Goal: Information Seeking & Learning: Learn about a topic

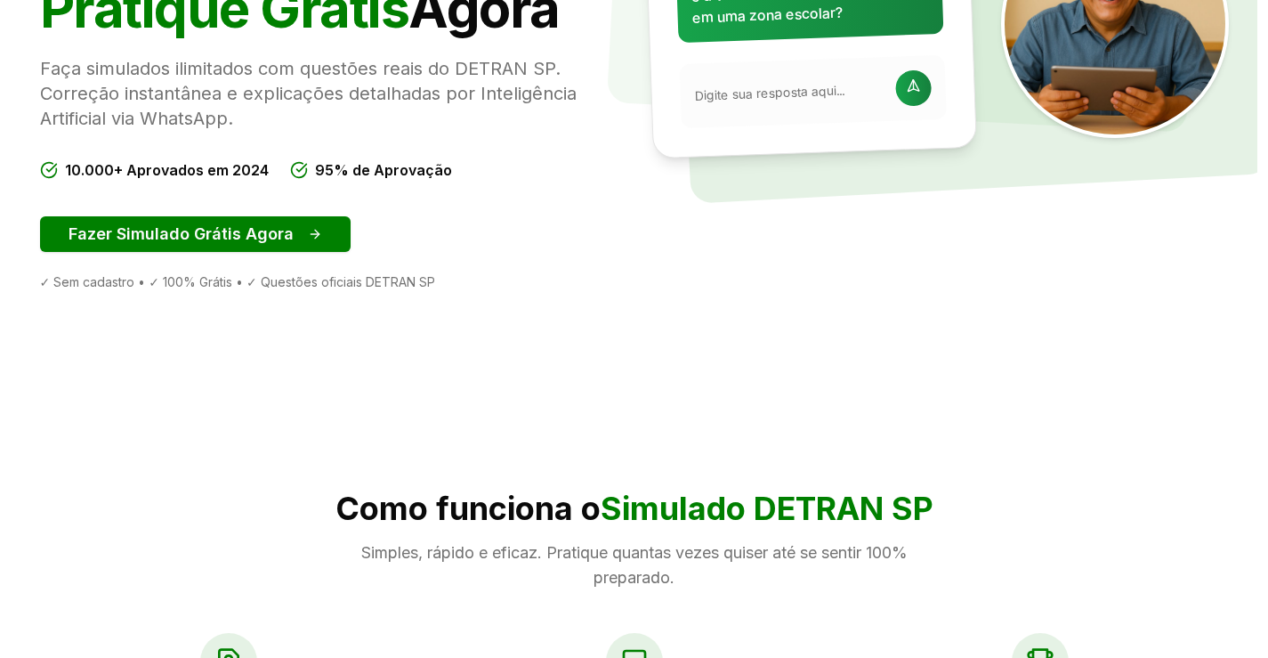
scroll to position [356, 0]
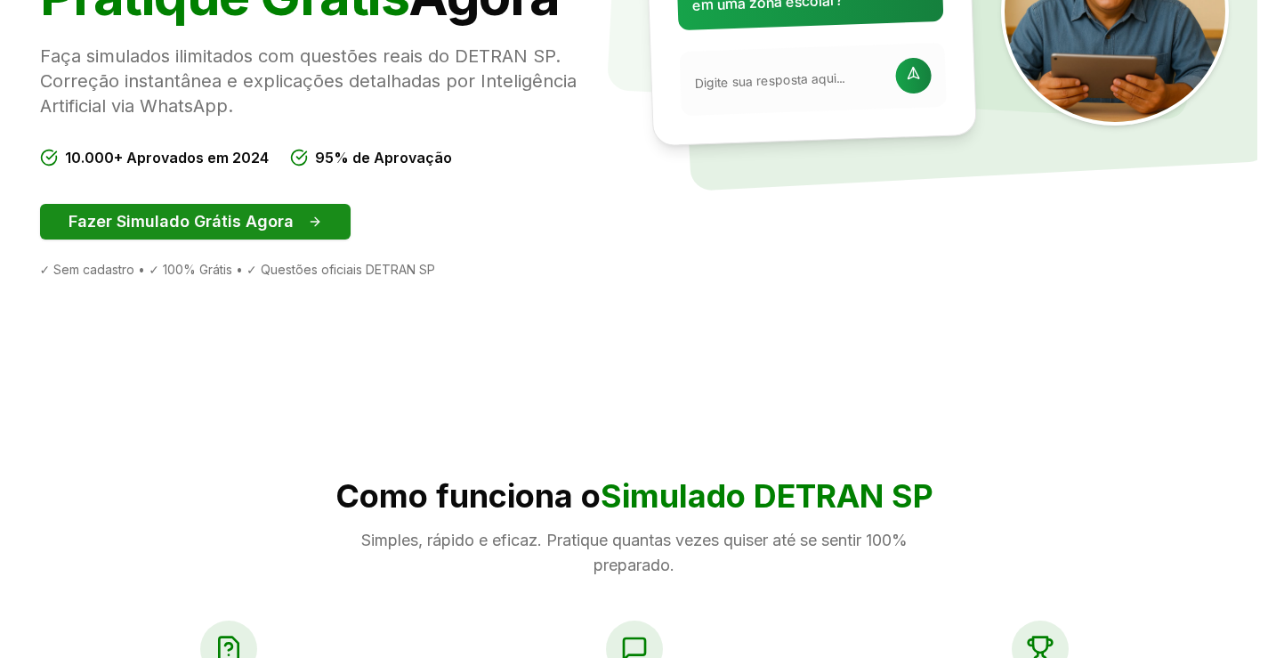
click at [308, 229] on button "Fazer Simulado Grátis Agora" at bounding box center [195, 222] width 311 height 36
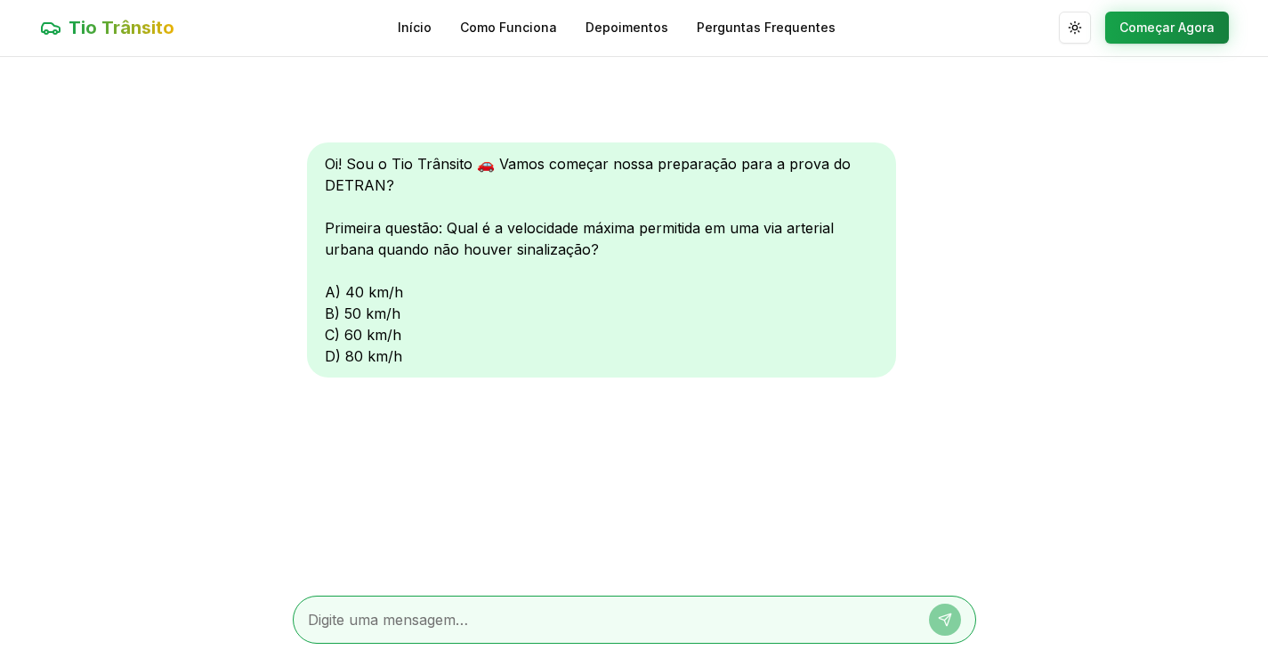
click at [327, 295] on div "Oi! Sou o Tio Trânsito 🚗 Vamos começar nossa preparação para a prova do DETRAN?…" at bounding box center [601, 259] width 589 height 235
click at [588, 609] on textarea at bounding box center [609, 619] width 603 height 21
type textarea "A"
click at [955, 617] on button at bounding box center [945, 619] width 32 height 32
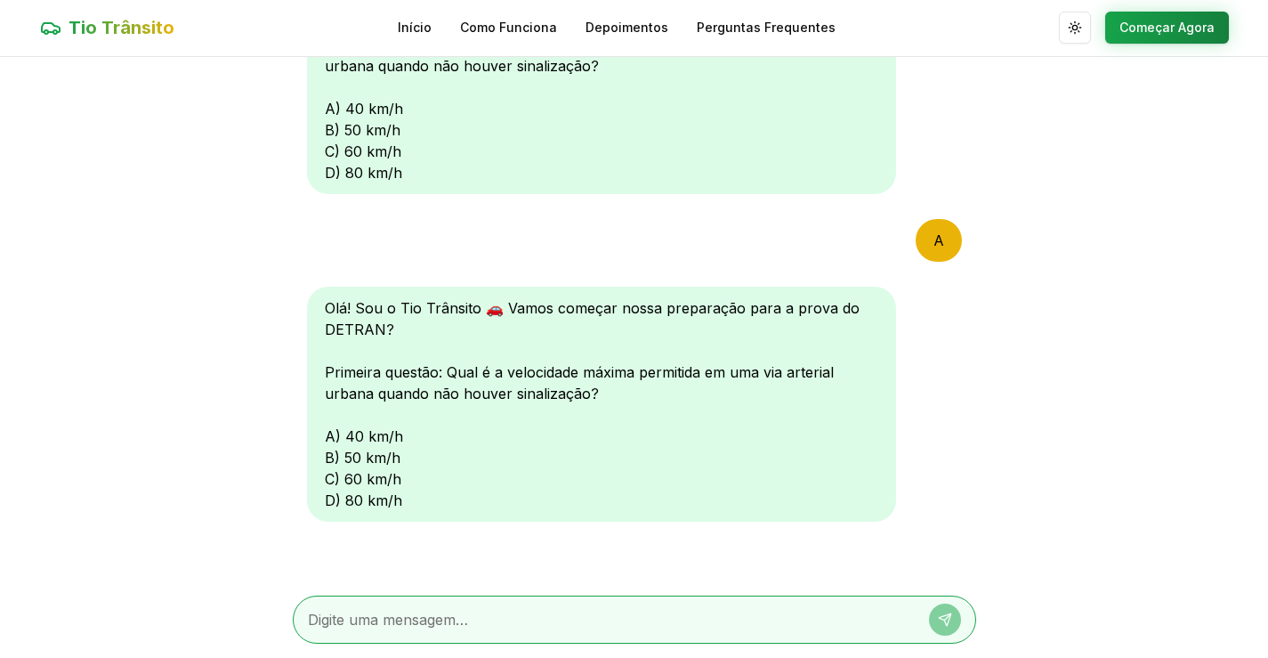
scroll to position [184, 0]
click at [542, 607] on div at bounding box center [634, 619] width 683 height 48
click at [549, 609] on textarea at bounding box center [609, 619] width 603 height 21
type textarea "B"
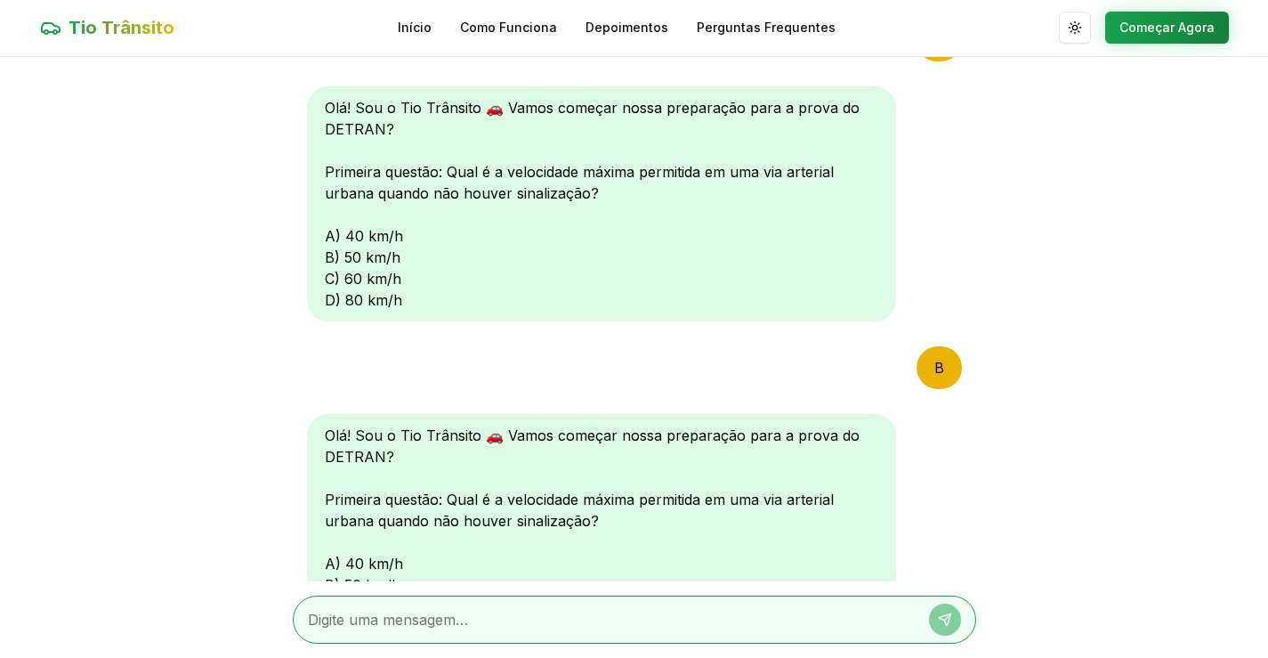
scroll to position [604, 0]
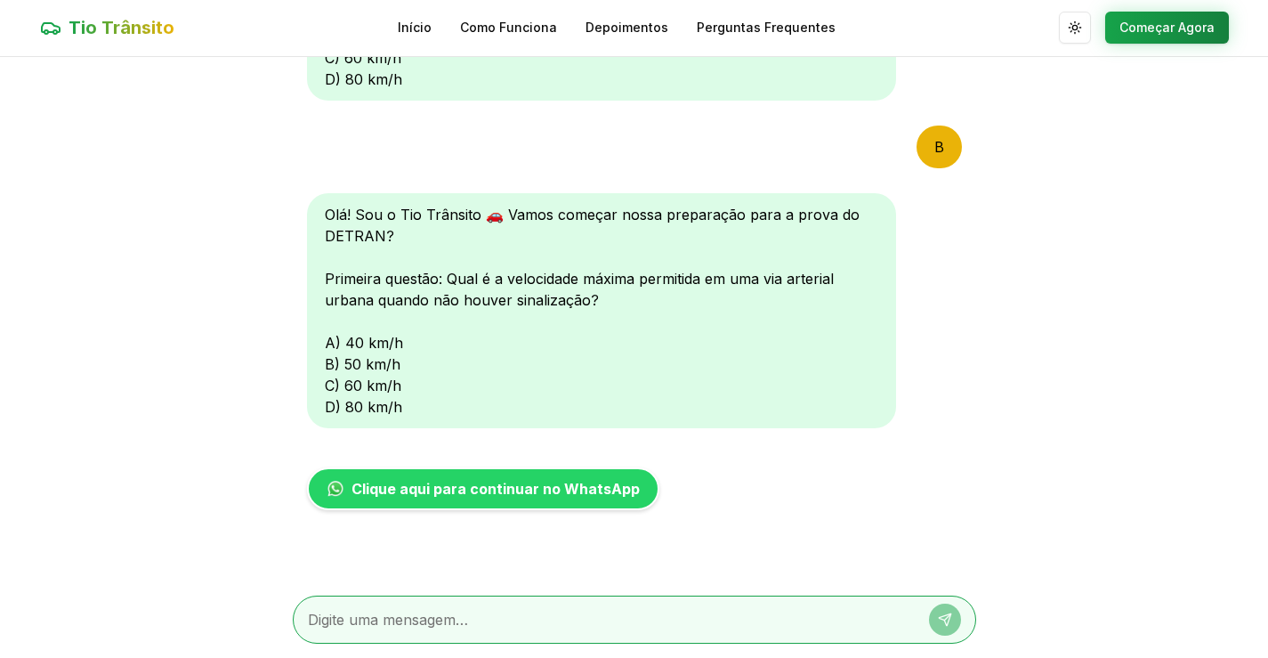
click at [696, 611] on textarea at bounding box center [609, 619] width 603 height 21
type textarea "C"
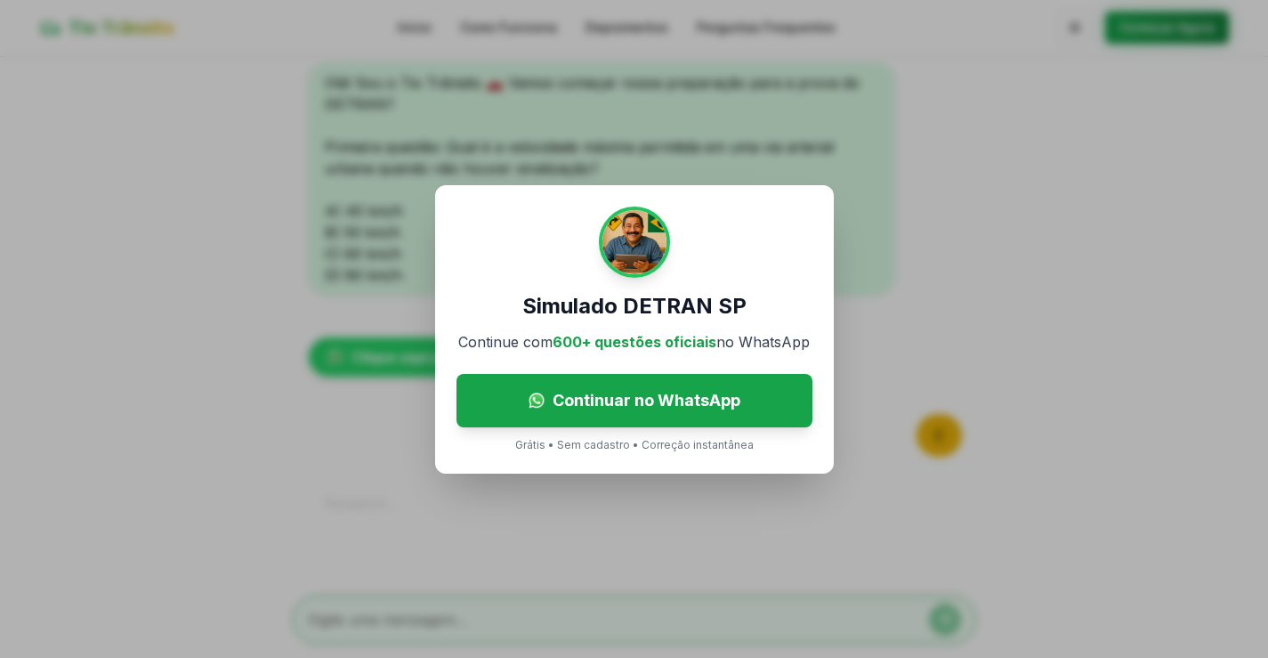
scroll to position [803, 0]
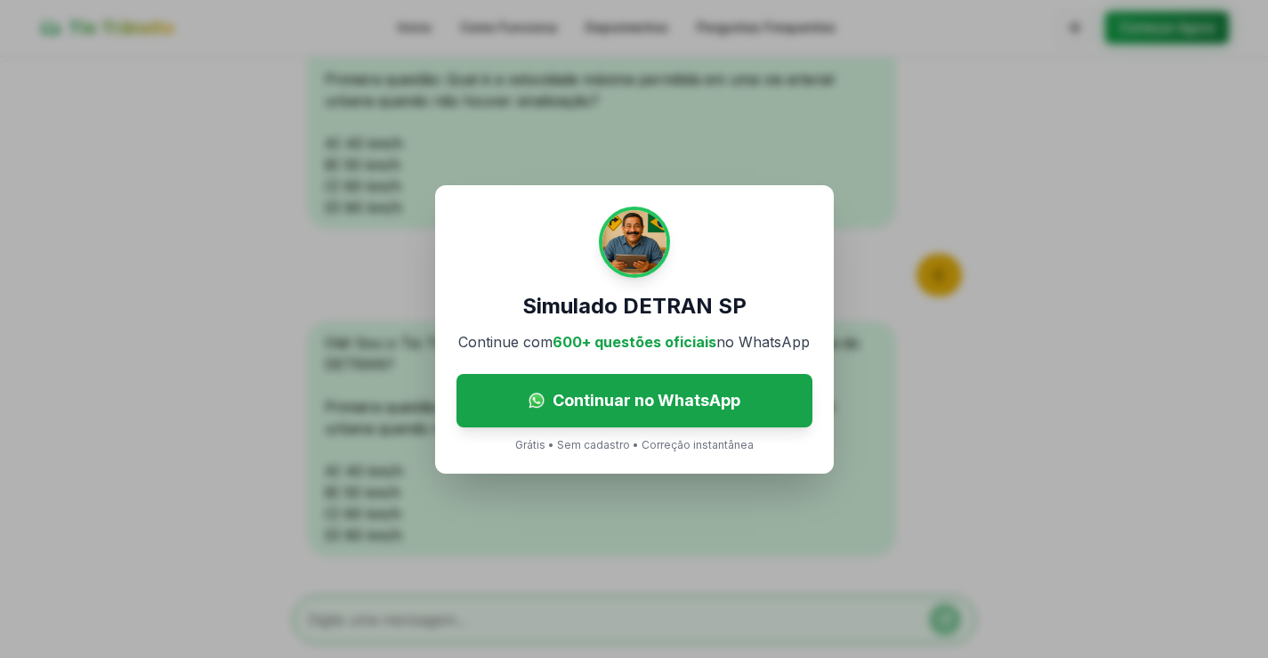
click at [799, 554] on div "Simulado DETRAN SP Continue com 600+ questões oficiais no WhatsApp Continuar no…" at bounding box center [634, 329] width 1268 height 658
click at [706, 465] on div "Simulado DETRAN SP Continue com 600+ questões oficiais no WhatsApp Continuar no…" at bounding box center [634, 329] width 399 height 288
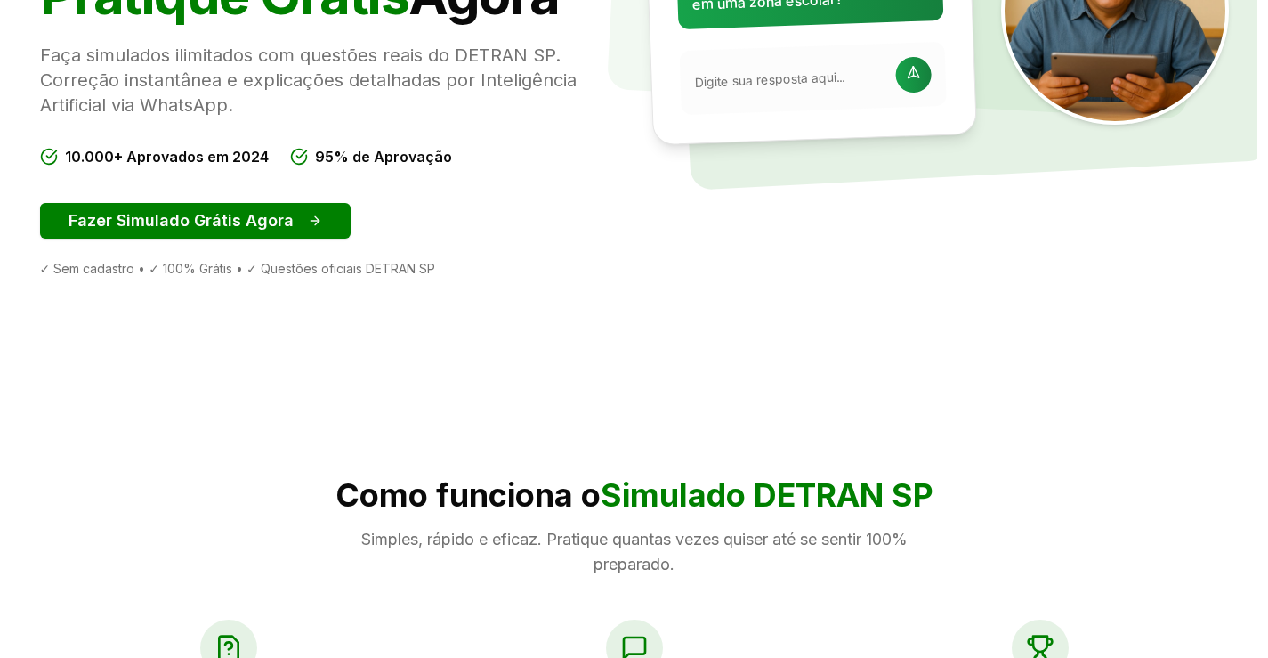
scroll to position [356, 0]
